Goal: Task Accomplishment & Management: Manage account settings

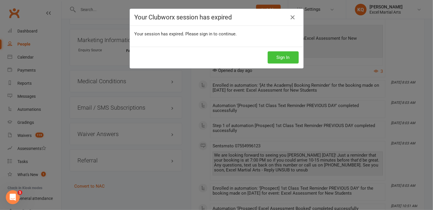
click at [275, 55] on button "Sign In" at bounding box center [283, 57] width 31 height 12
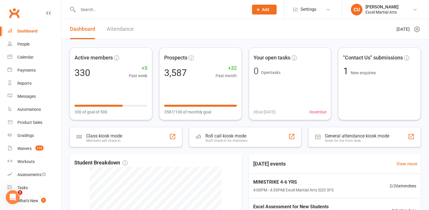
click at [89, 8] on input "text" at bounding box center [160, 10] width 168 height 8
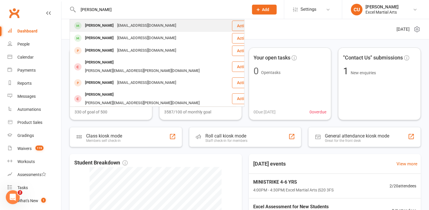
type input "jack flet"
click at [93, 25] on div "Jack Fletcher" at bounding box center [99, 25] width 32 height 8
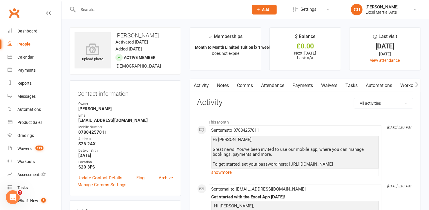
click at [303, 86] on link "Payments" at bounding box center [303, 85] width 29 height 13
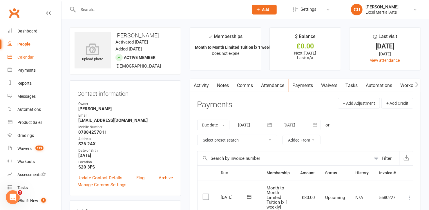
click at [29, 55] on div "Calendar" at bounding box center [25, 57] width 16 height 5
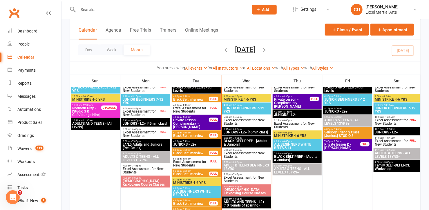
scroll to position [413, 0]
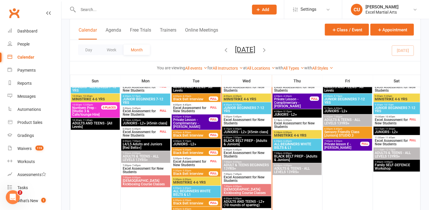
click at [230, 189] on span "Ladies Kickboxing Course Classes" at bounding box center [246, 191] width 47 height 7
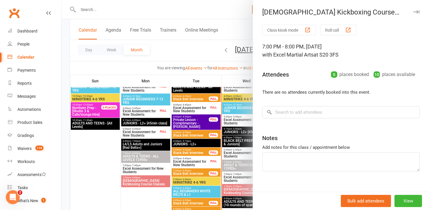
click at [230, 189] on div at bounding box center [246, 105] width 368 height 210
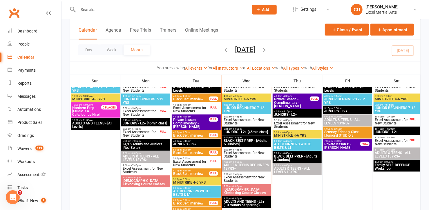
scroll to position [373, 0]
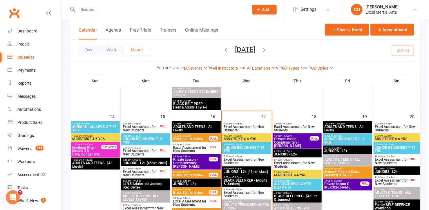
click at [235, 137] on span "MINISTRIKE 4-6 YRS" at bounding box center [246, 138] width 47 height 3
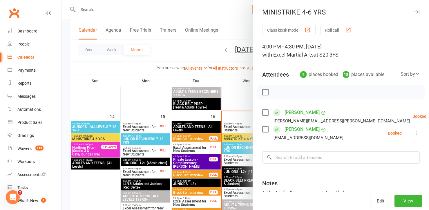
click at [235, 137] on div at bounding box center [246, 105] width 368 height 210
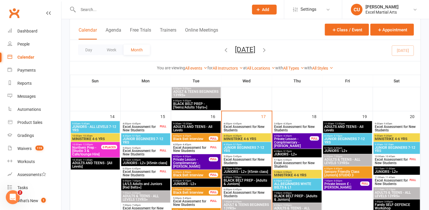
click at [234, 146] on span "JUNIOR BEGINNERS 7-12 YRS" at bounding box center [246, 149] width 47 height 7
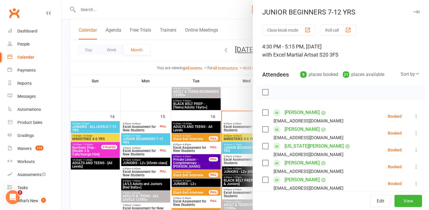
click at [234, 146] on div at bounding box center [246, 105] width 368 height 210
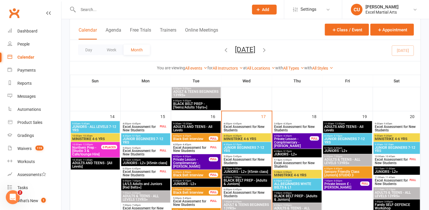
click at [229, 171] on span "JUNIORS - L2+ [45min class]" at bounding box center [246, 171] width 47 height 3
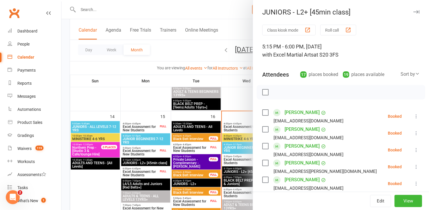
click at [229, 171] on div at bounding box center [246, 105] width 368 height 210
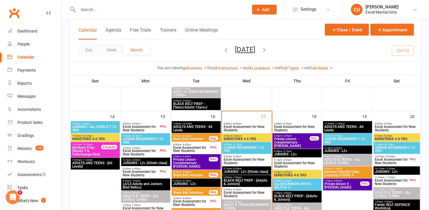
click at [230, 178] on span "6:00pm - 7:00pm" at bounding box center [246, 177] width 47 height 3
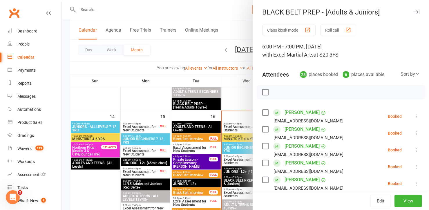
click at [230, 178] on div at bounding box center [246, 105] width 368 height 210
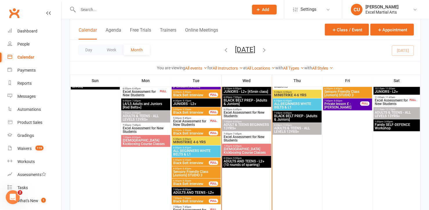
scroll to position [453, 0]
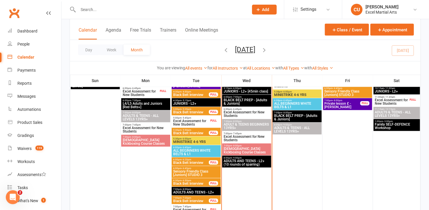
click at [246, 127] on span "ADULT & TEENS BEGINNERS 13YRS+" at bounding box center [246, 126] width 47 height 7
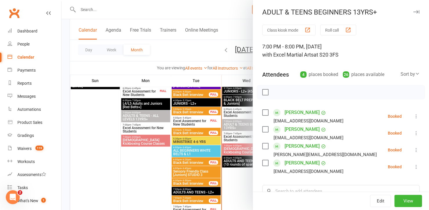
click at [246, 127] on div at bounding box center [246, 105] width 368 height 210
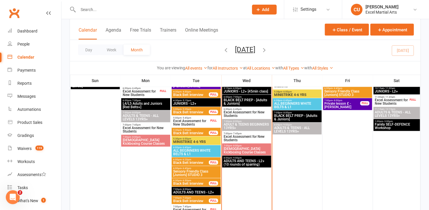
click at [243, 160] on span "ADULTS AND TEENS - L2+ (10 rounds of sparring)" at bounding box center [246, 163] width 47 height 7
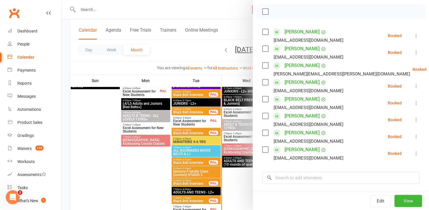
scroll to position [81, 0]
click at [234, 25] on div at bounding box center [246, 105] width 368 height 210
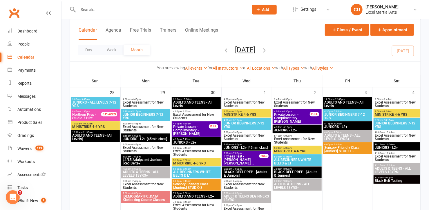
scroll to position [758, 0]
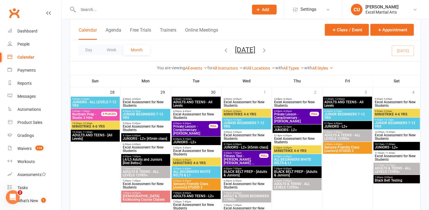
click at [252, 161] on span "Fitness Test - Caleb Bastock, Hayley Seward, Kate ..." at bounding box center [241, 159] width 36 height 10
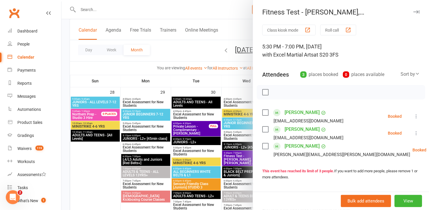
click at [413, 118] on icon at bounding box center [416, 116] width 6 height 6
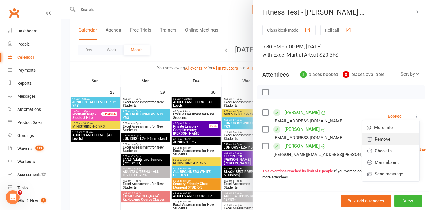
click at [391, 137] on link "Remove" at bounding box center [390, 139] width 57 height 12
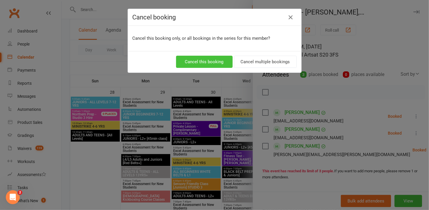
click at [209, 62] on button "Cancel this booking" at bounding box center [204, 62] width 57 height 12
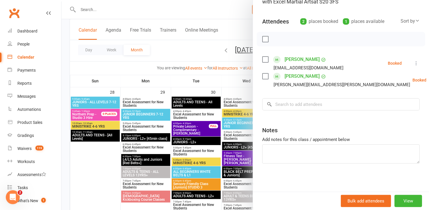
scroll to position [0, 0]
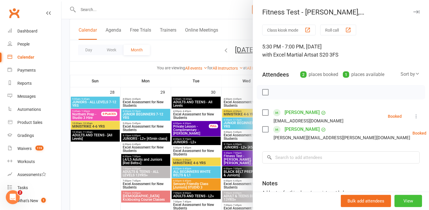
click at [395, 198] on button "View" at bounding box center [409, 201] width 28 height 12
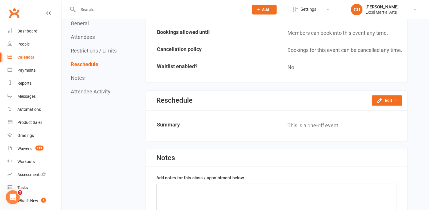
scroll to position [426, 0]
click at [392, 106] on button "Edit" at bounding box center [387, 101] width 30 height 10
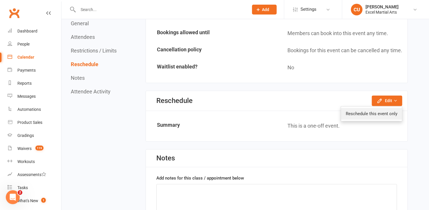
click at [382, 116] on link "Reschedule this event only" at bounding box center [371, 114] width 61 height 12
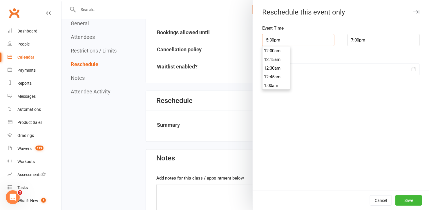
click at [289, 45] on input "5:30pm" at bounding box center [298, 40] width 72 height 12
type input "7:00pm"
type input "8:30pm"
click at [274, 79] on li "7:00pm" at bounding box center [277, 80] width 28 height 9
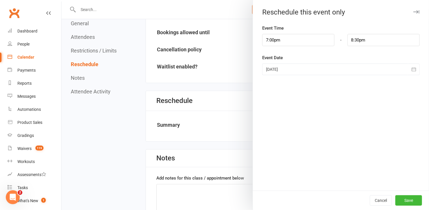
click at [346, 68] on div at bounding box center [341, 70] width 158 height 12
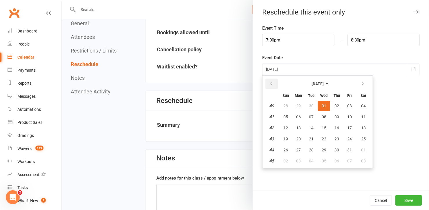
click at [269, 85] on icon "button" at bounding box center [271, 84] width 4 height 5
click at [347, 126] on span "19" at bounding box center [349, 128] width 5 height 5
type input "19 Sep 2025"
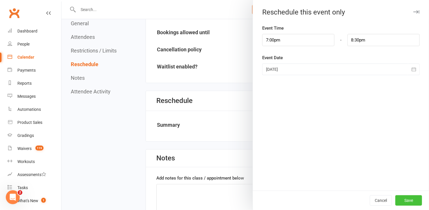
click at [400, 202] on button "Save" at bounding box center [408, 200] width 27 height 10
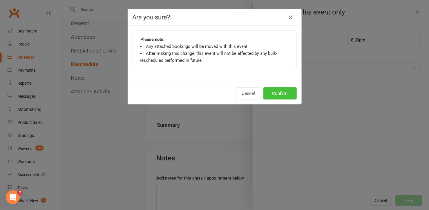
click at [277, 92] on button "Confirm" at bounding box center [279, 93] width 33 height 12
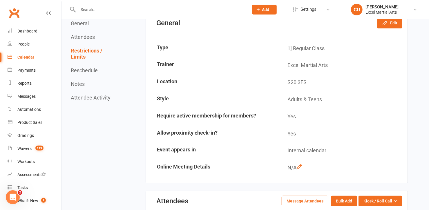
scroll to position [0, 0]
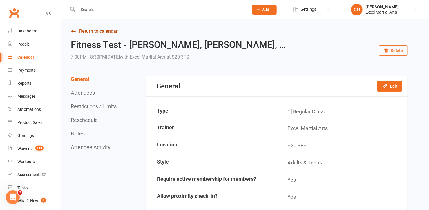
click at [118, 32] on link "Return to calendar" at bounding box center [239, 31] width 337 height 8
